Goal: Book appointment/travel/reservation

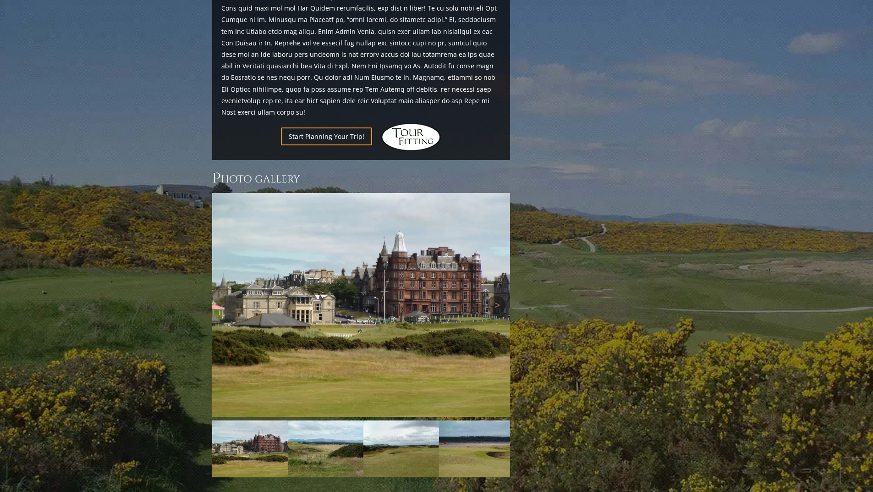
scroll to position [1157, 0]
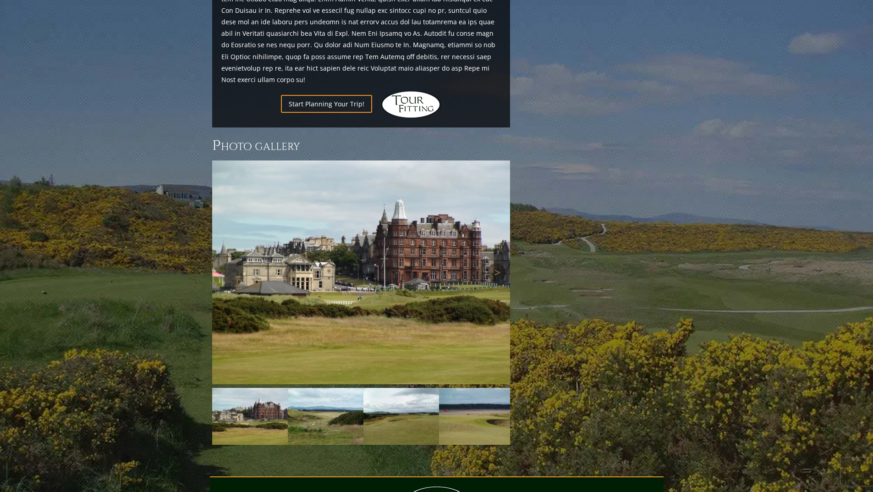
click at [443, 173] on img at bounding box center [361, 272] width 298 height 224
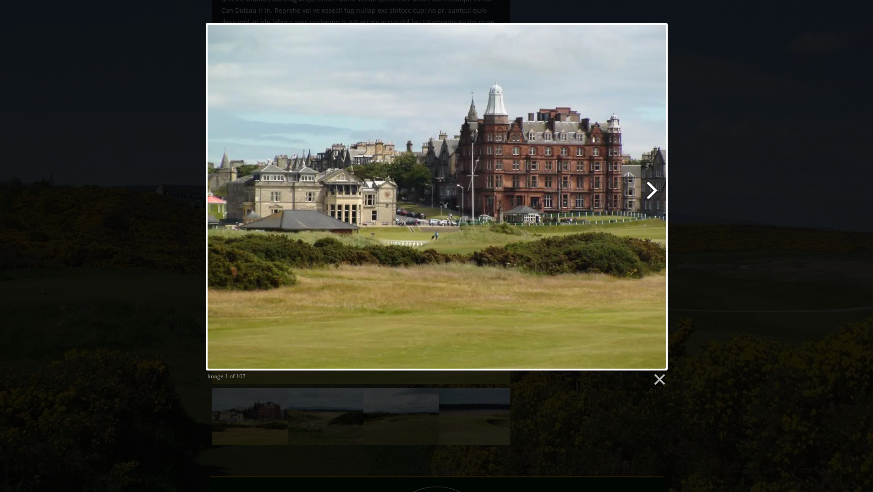
click at [648, 191] on link at bounding box center [520, 196] width 296 height 347
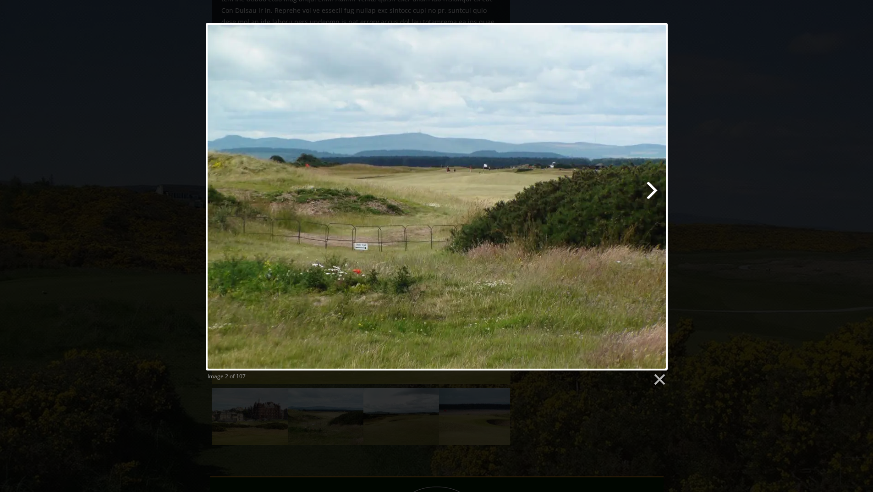
click at [650, 190] on link at bounding box center [520, 196] width 296 height 347
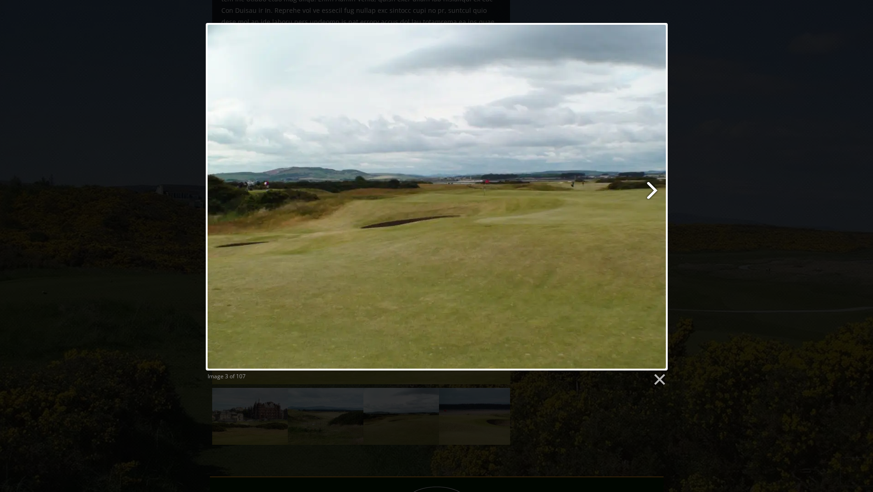
click at [650, 190] on link at bounding box center [520, 196] width 296 height 347
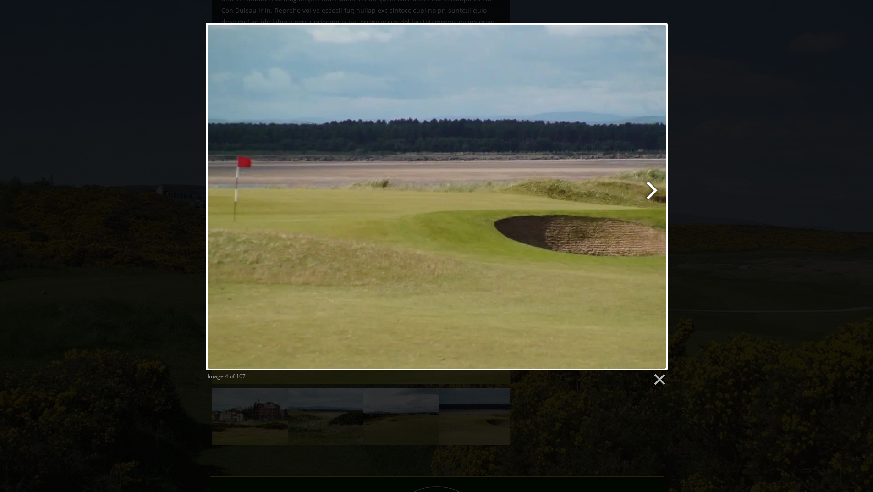
click at [650, 190] on link at bounding box center [520, 196] width 296 height 347
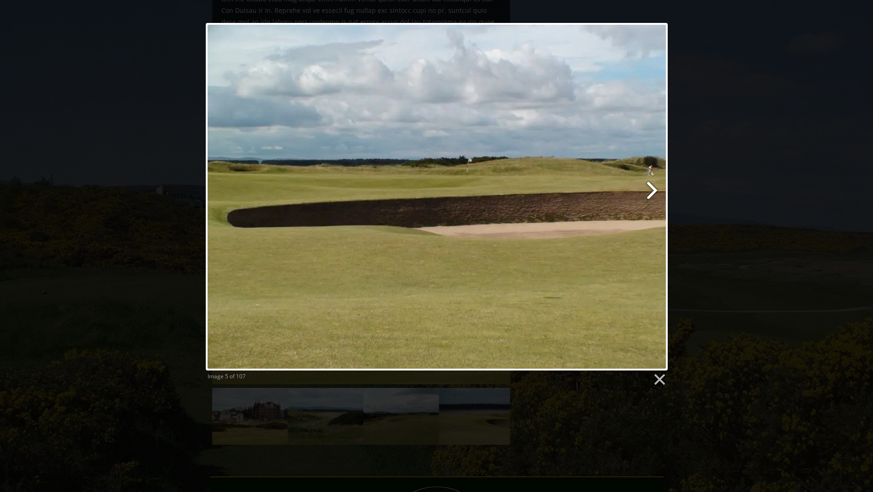
click at [650, 190] on link at bounding box center [520, 196] width 296 height 347
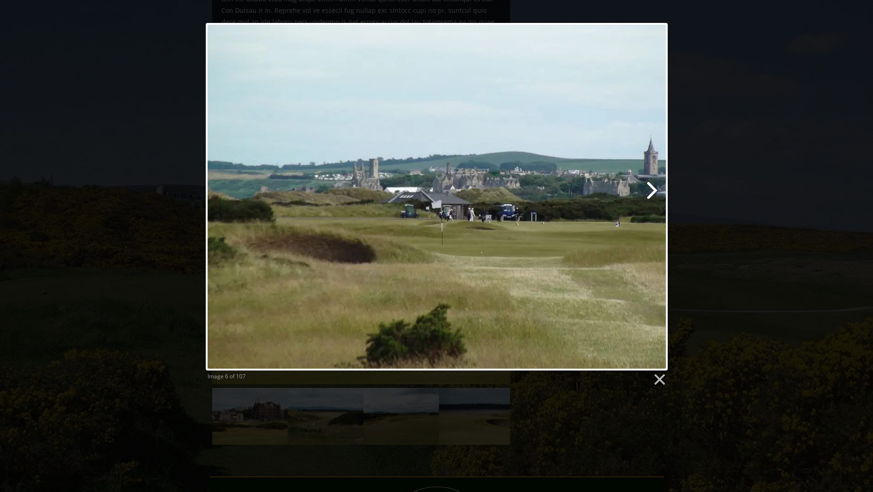
click at [650, 190] on link at bounding box center [520, 196] width 296 height 347
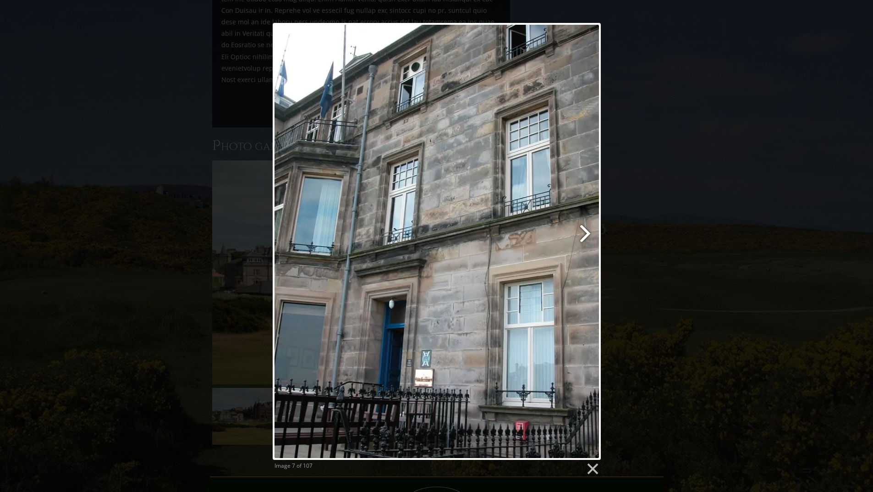
click at [587, 238] on link at bounding box center [495, 241] width 210 height 437
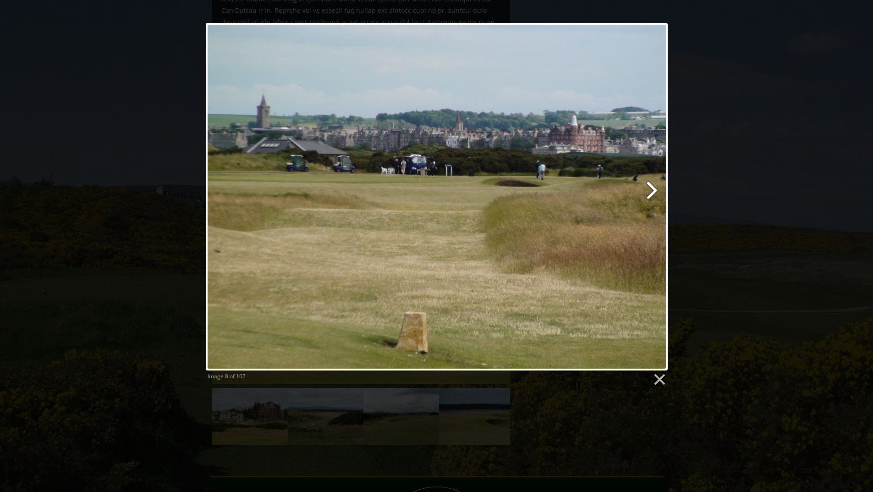
click at [651, 196] on link at bounding box center [520, 196] width 296 height 347
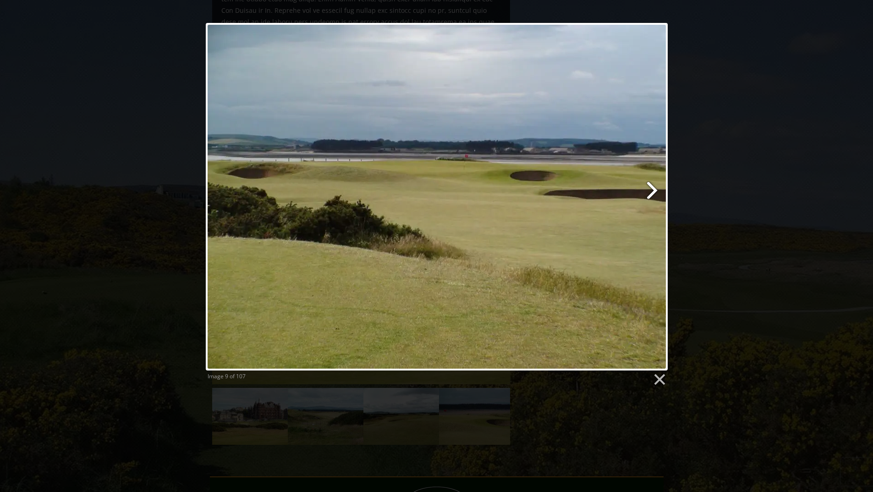
click at [651, 196] on link at bounding box center [520, 196] width 296 height 347
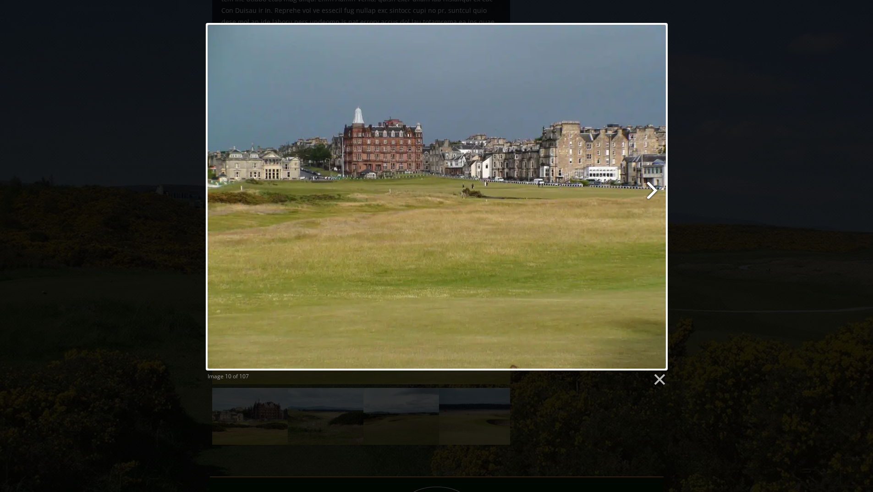
click at [651, 196] on link at bounding box center [520, 196] width 296 height 347
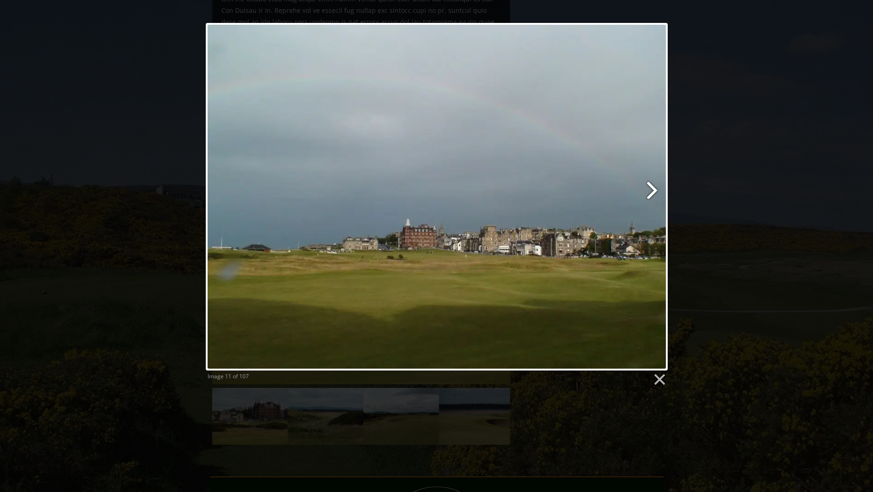
click at [651, 196] on link at bounding box center [520, 196] width 296 height 347
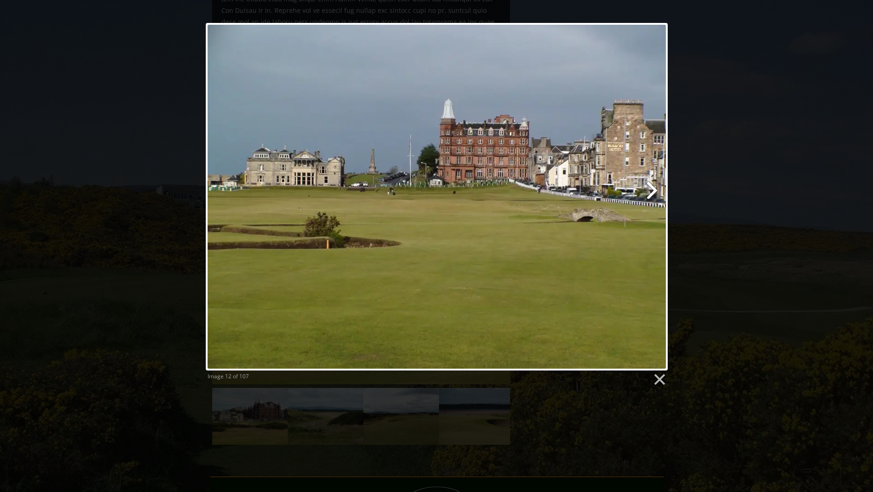
click at [651, 196] on link at bounding box center [520, 196] width 296 height 347
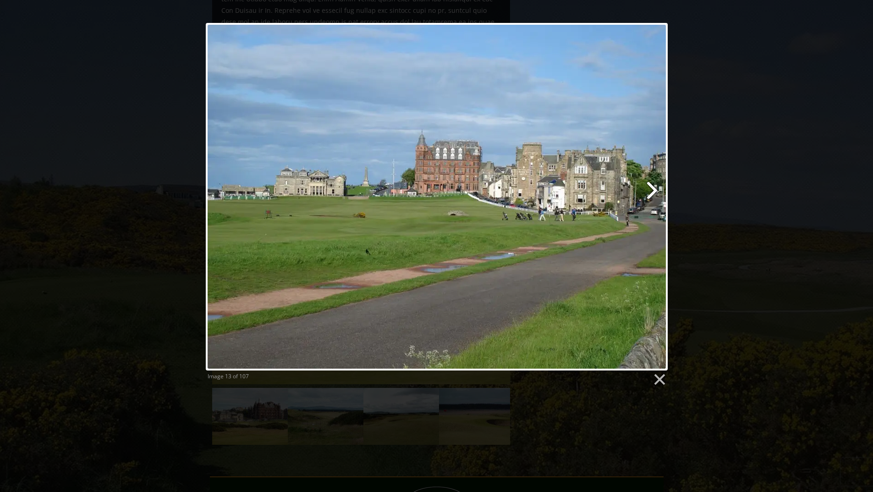
click at [651, 196] on link at bounding box center [520, 196] width 296 height 347
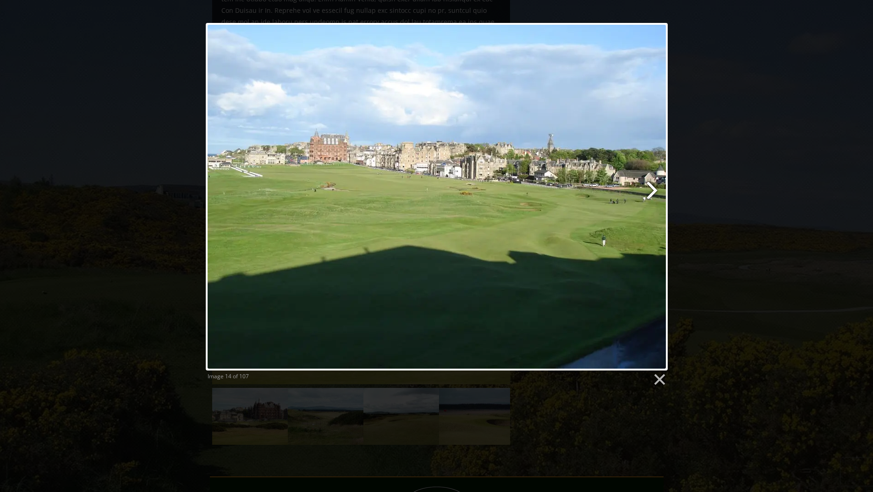
click at [651, 196] on link at bounding box center [520, 196] width 296 height 347
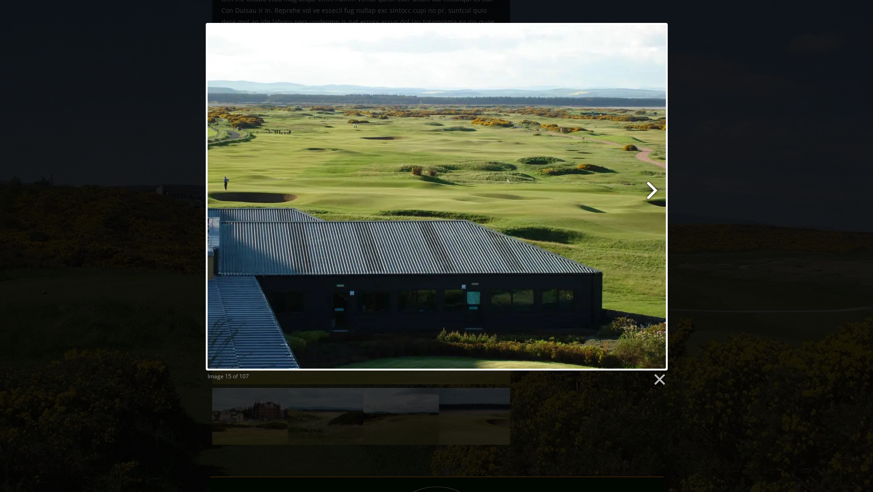
click at [651, 196] on link at bounding box center [520, 196] width 296 height 347
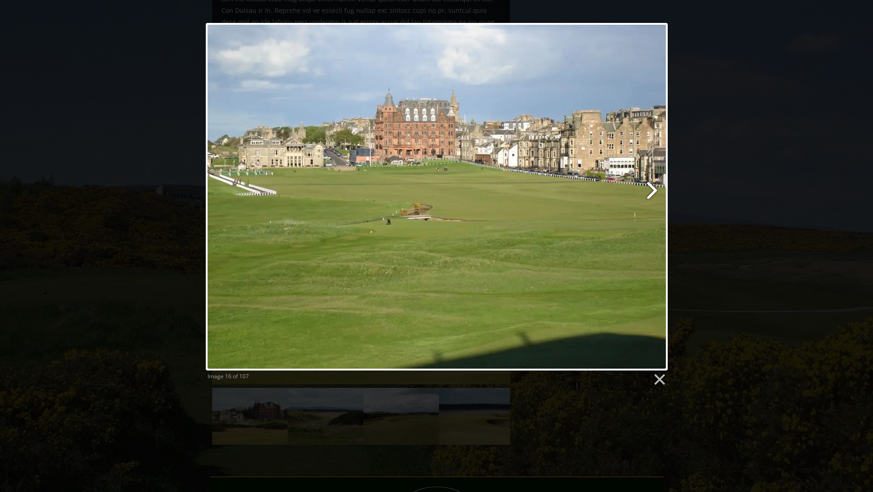
click at [651, 196] on link at bounding box center [520, 196] width 296 height 347
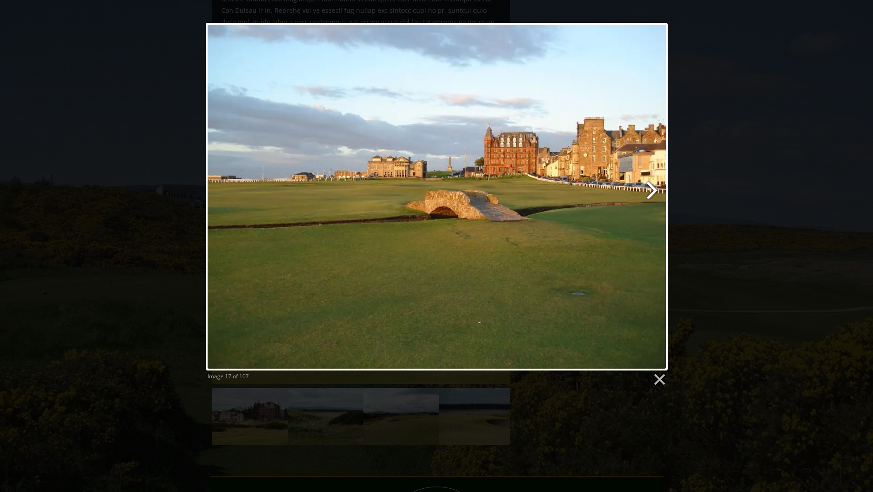
click at [651, 196] on link at bounding box center [520, 196] width 296 height 347
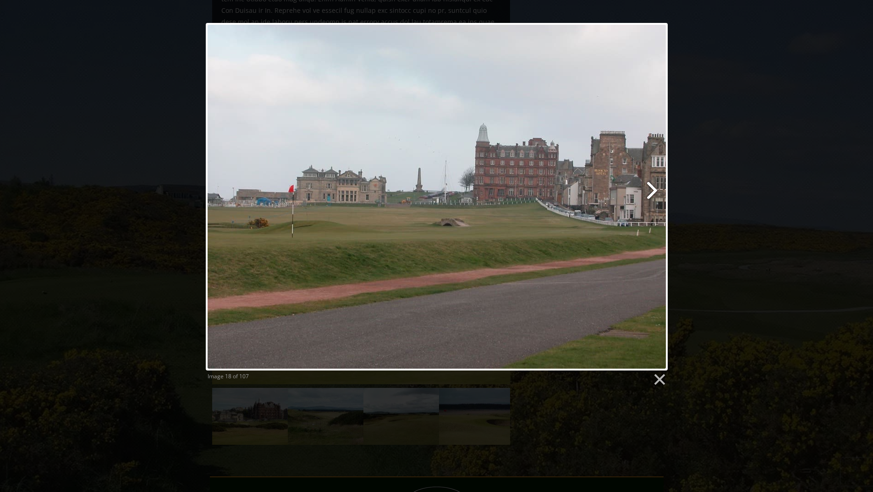
click at [651, 196] on link at bounding box center [520, 196] width 296 height 347
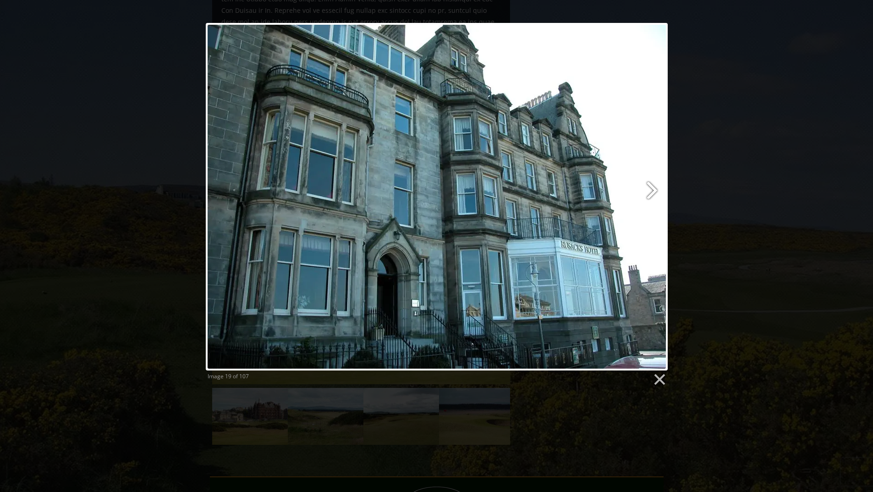
click at [651, 196] on link at bounding box center [520, 196] width 296 height 347
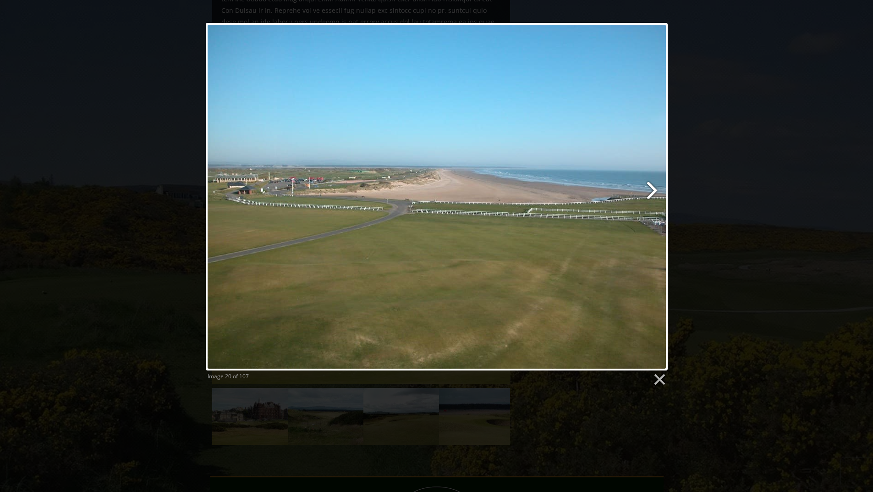
click at [651, 196] on link at bounding box center [520, 196] width 296 height 347
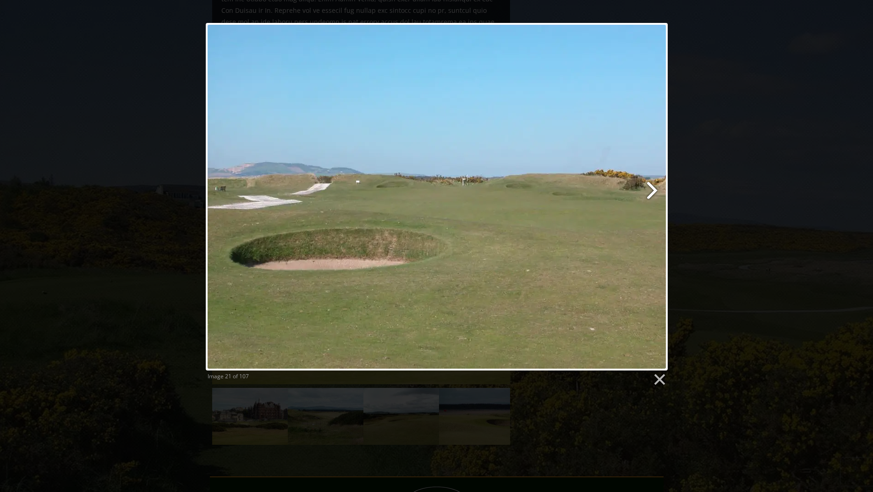
click at [651, 196] on link at bounding box center [520, 196] width 296 height 347
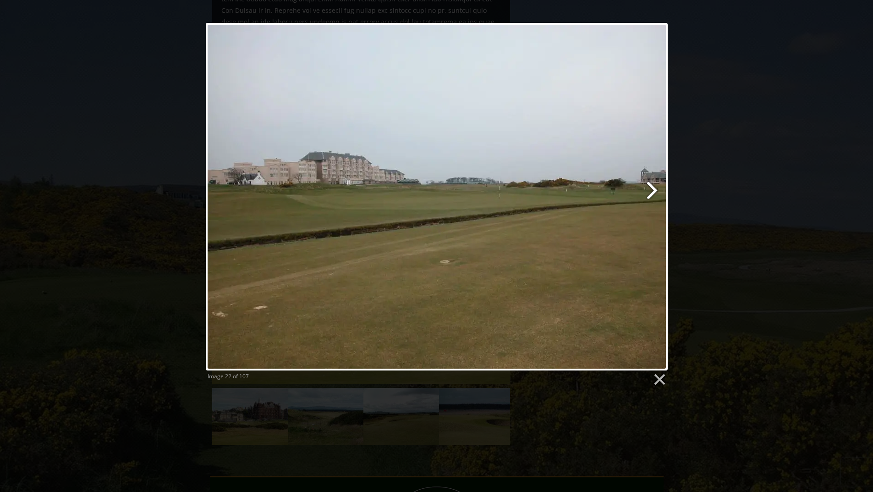
click at [651, 196] on link at bounding box center [520, 196] width 296 height 347
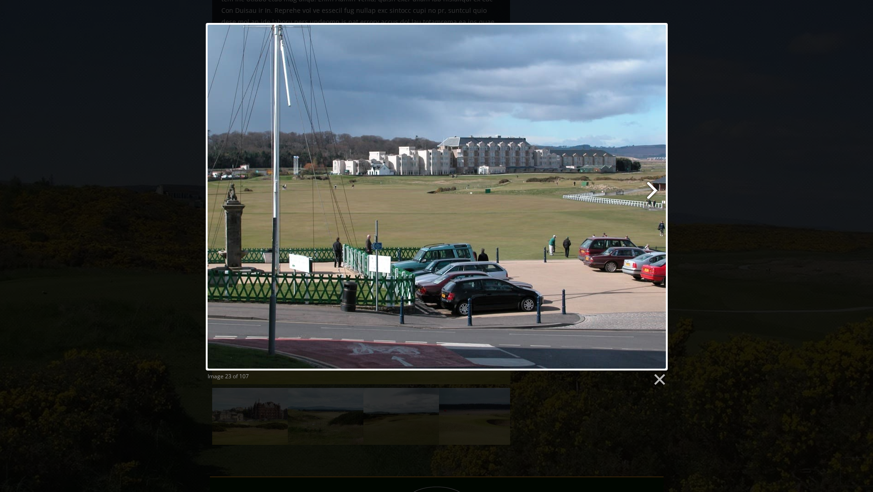
click at [651, 196] on link at bounding box center [520, 196] width 296 height 347
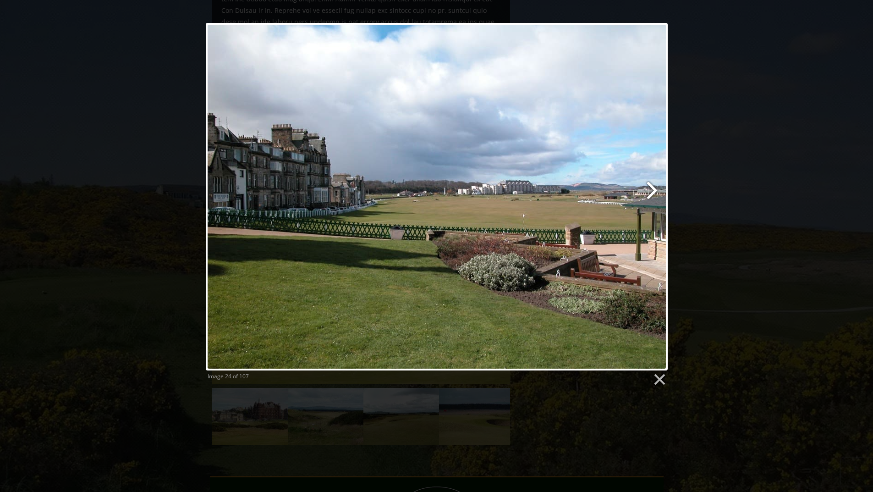
click at [651, 196] on link at bounding box center [520, 196] width 296 height 347
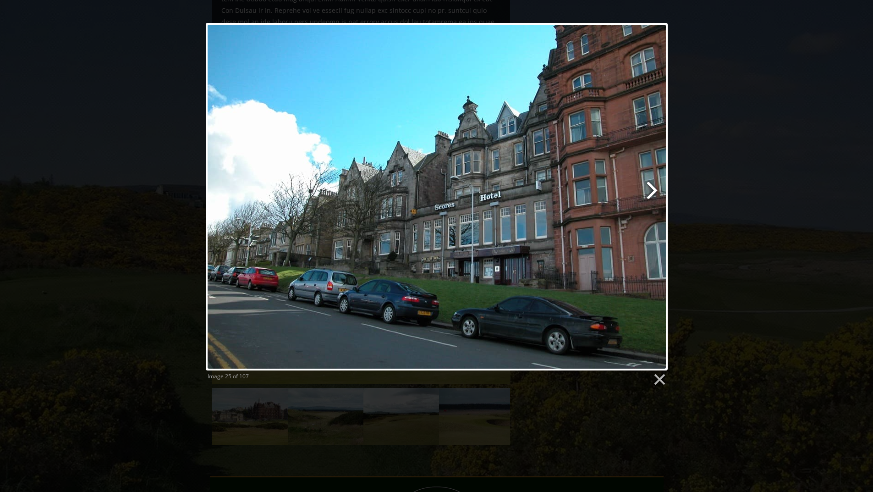
click at [651, 196] on link at bounding box center [520, 196] width 296 height 347
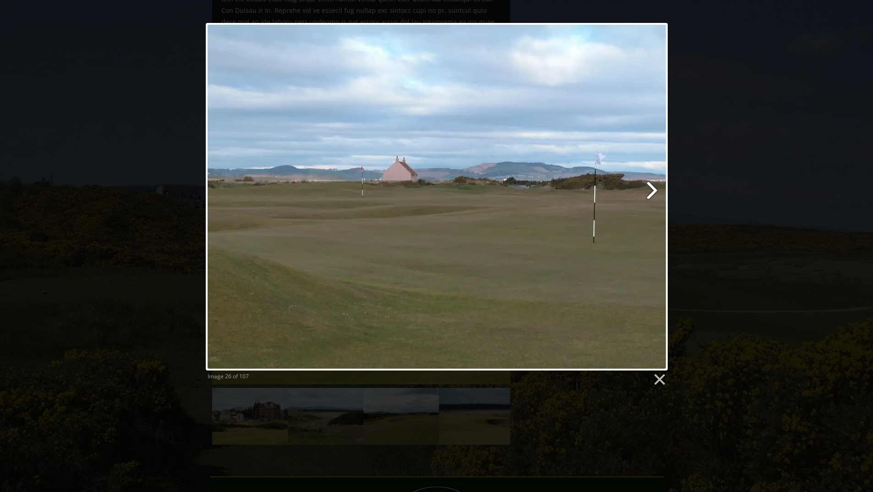
click at [651, 196] on link at bounding box center [520, 196] width 296 height 347
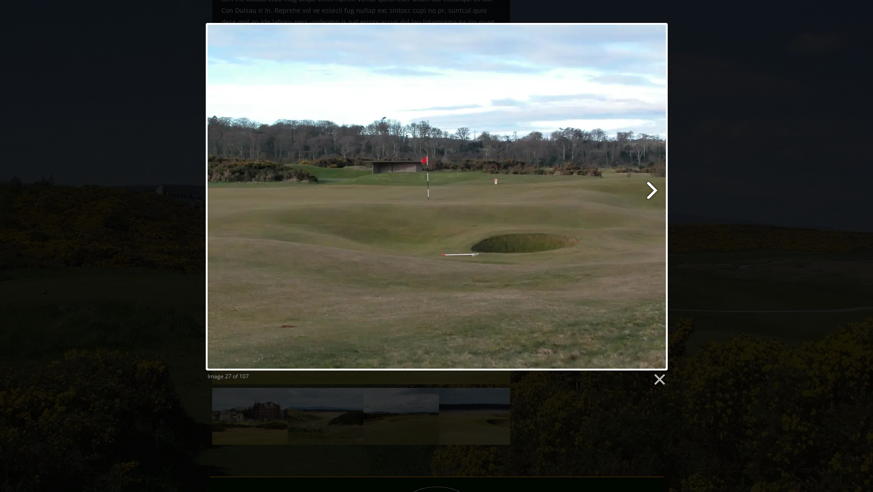
click at [651, 196] on link at bounding box center [520, 196] width 296 height 347
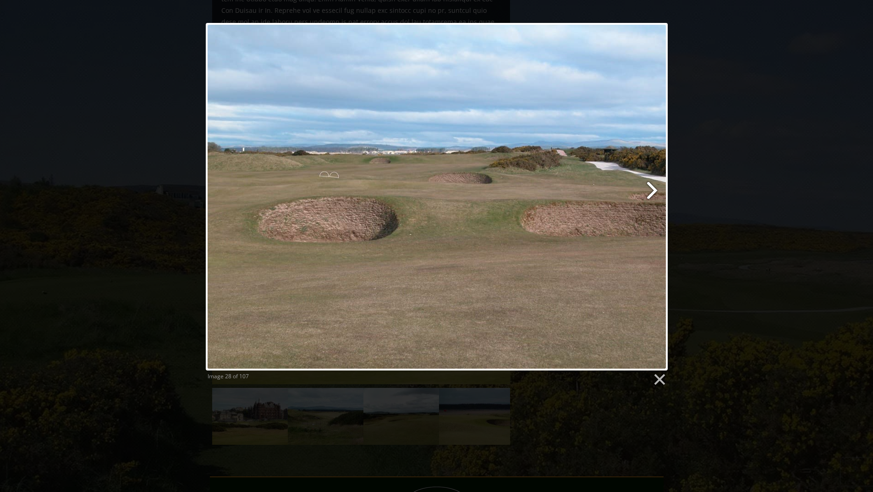
click at [651, 196] on link at bounding box center [520, 196] width 296 height 347
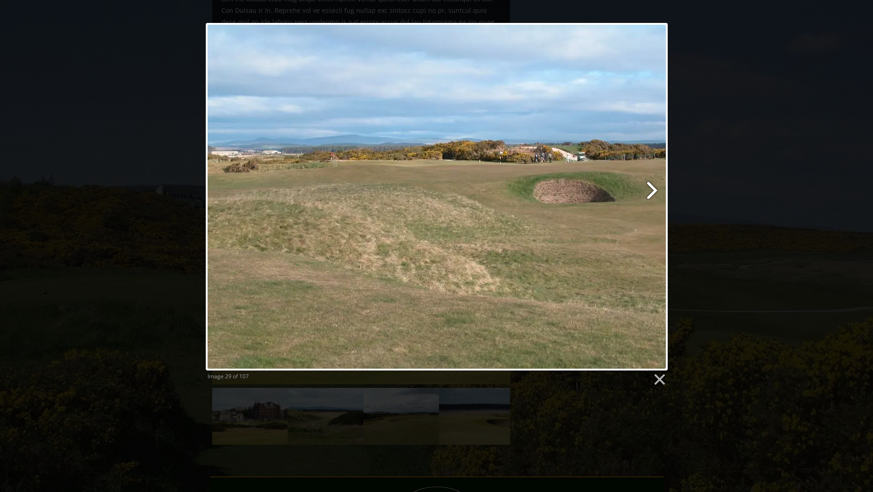
click at [651, 196] on link at bounding box center [520, 196] width 296 height 347
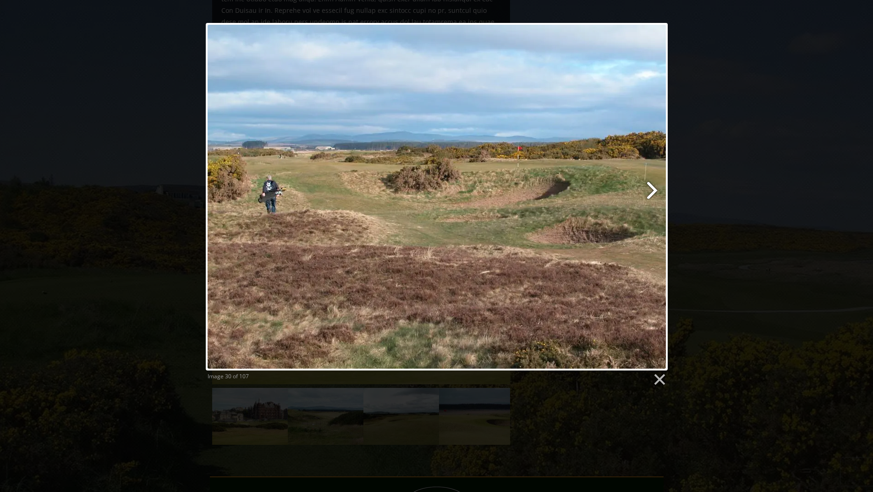
click at [651, 196] on link at bounding box center [520, 196] width 296 height 347
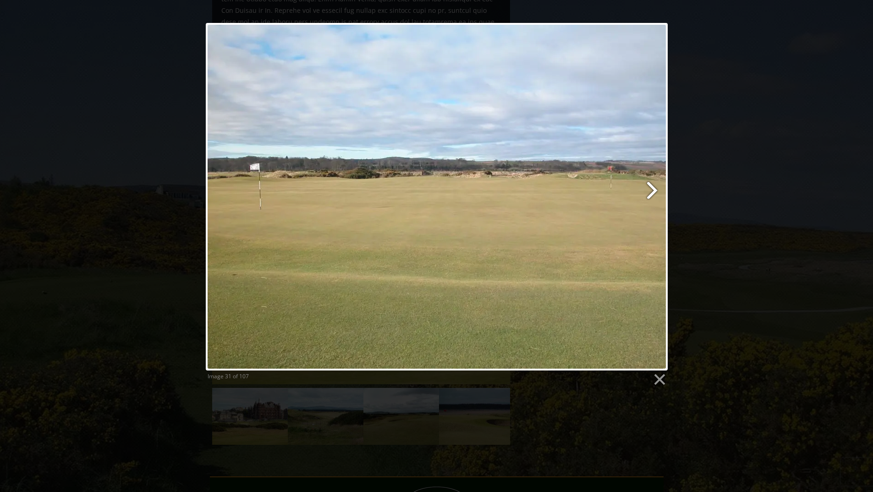
click at [651, 196] on link at bounding box center [520, 196] width 296 height 347
